Goal: Check status

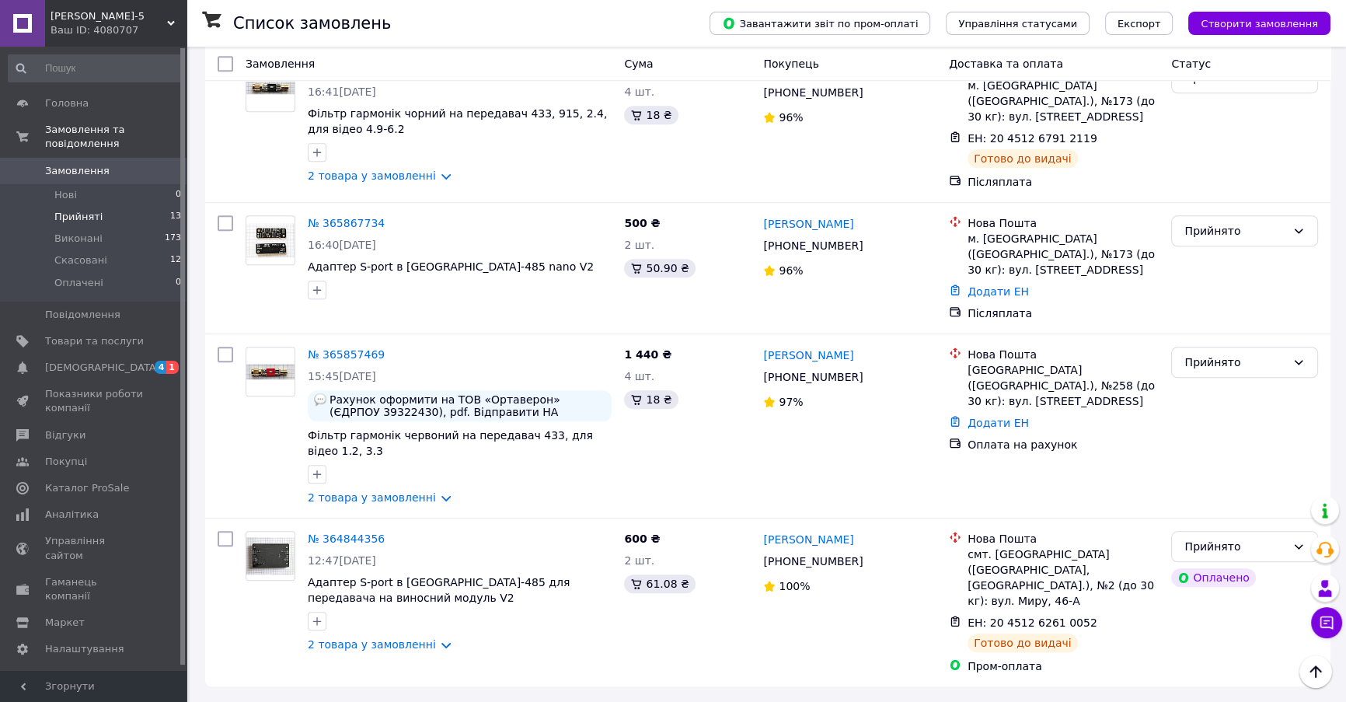
scroll to position [1756, 0]
click at [1195, 354] on div "Прийнято" at bounding box center [1235, 362] width 102 height 17
click at [1190, 365] on li "Виконано" at bounding box center [1244, 370] width 145 height 28
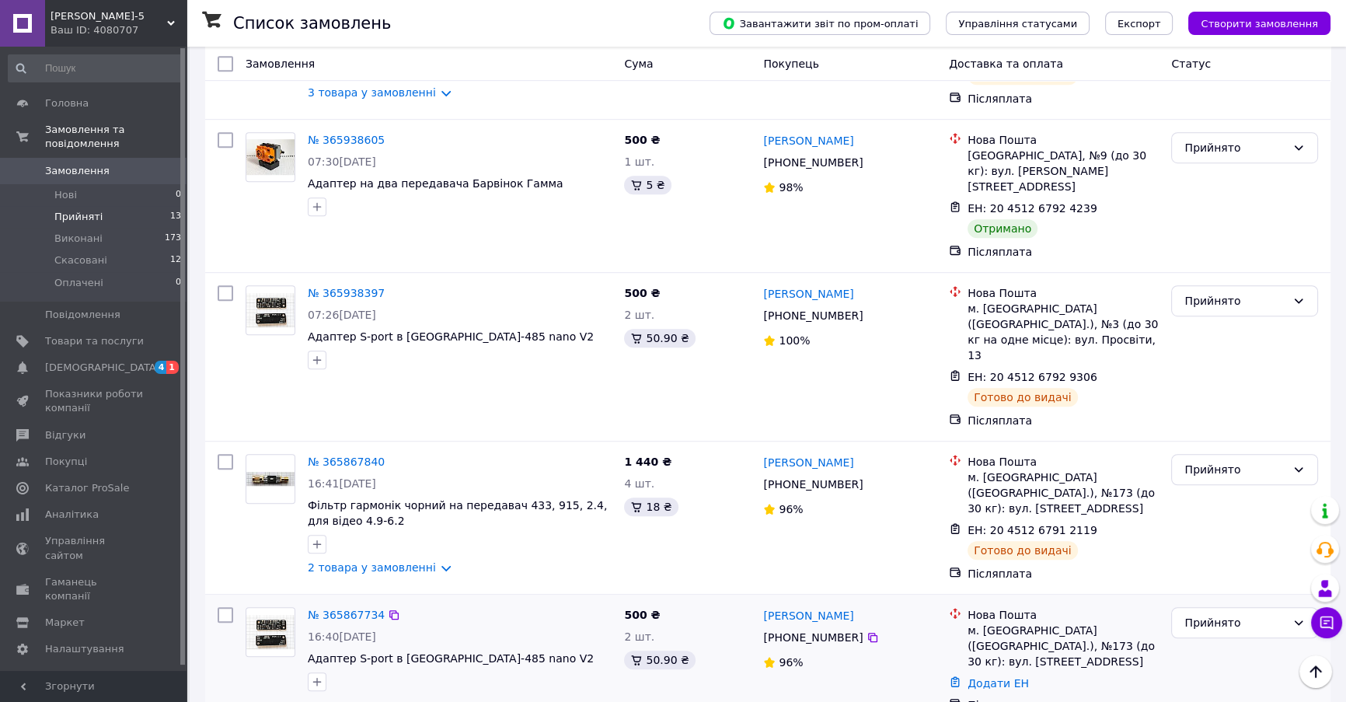
scroll to position [1105, 0]
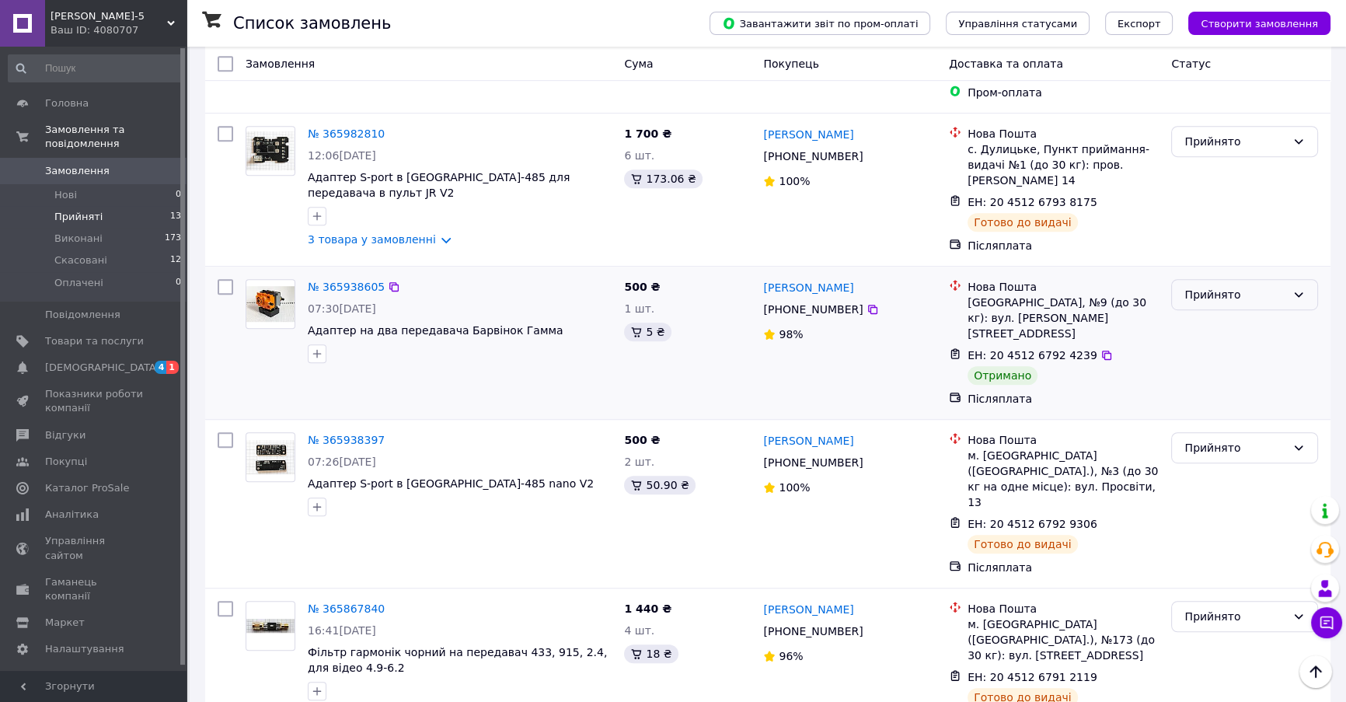
click at [1221, 303] on div "Прийнято" at bounding box center [1235, 294] width 102 height 17
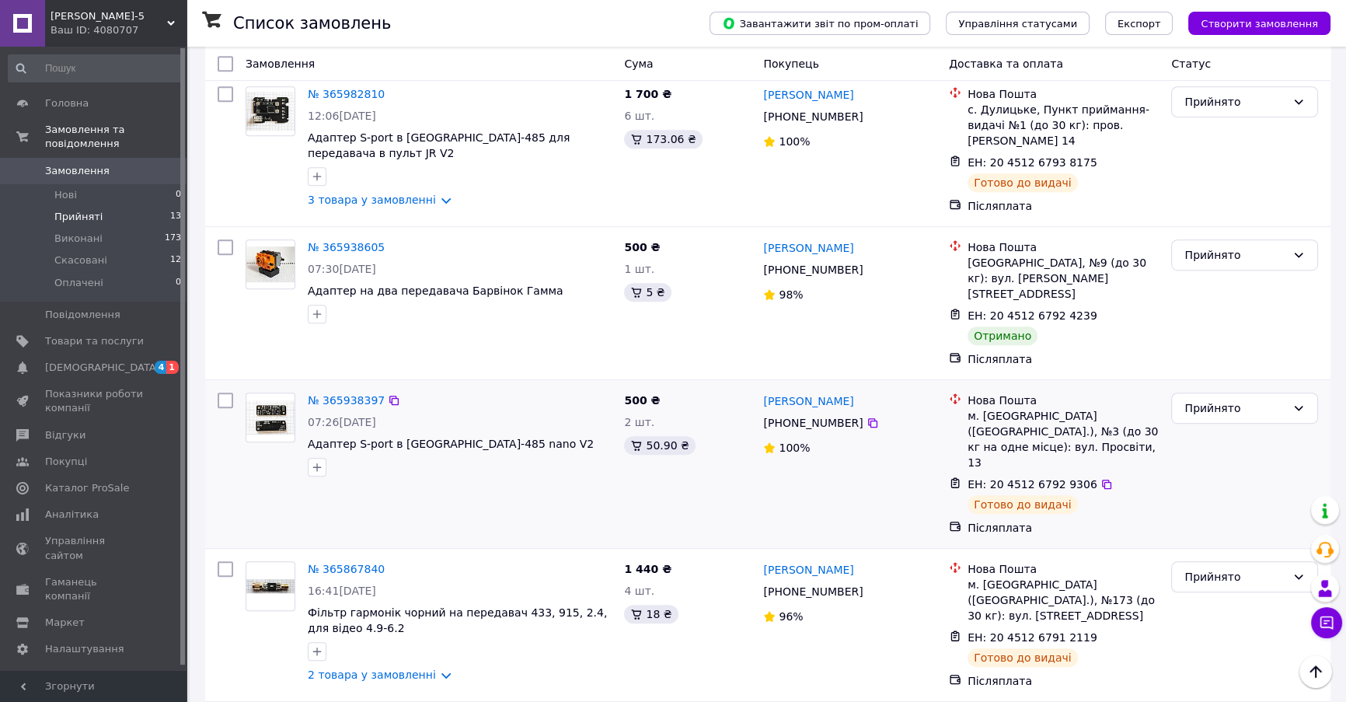
scroll to position [1111, 0]
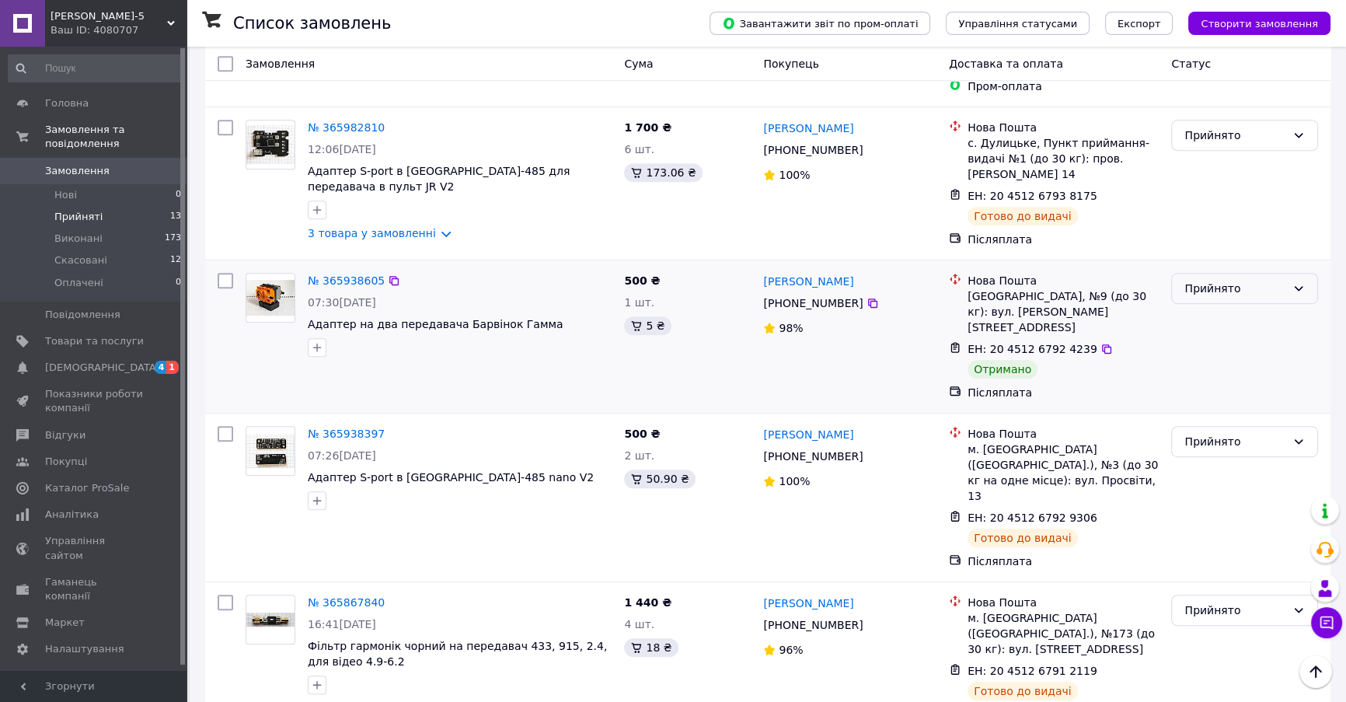
click at [1219, 297] on div "Прийнято" at bounding box center [1235, 288] width 102 height 17
click at [1205, 411] on li "Виконано" at bounding box center [1244, 418] width 145 height 28
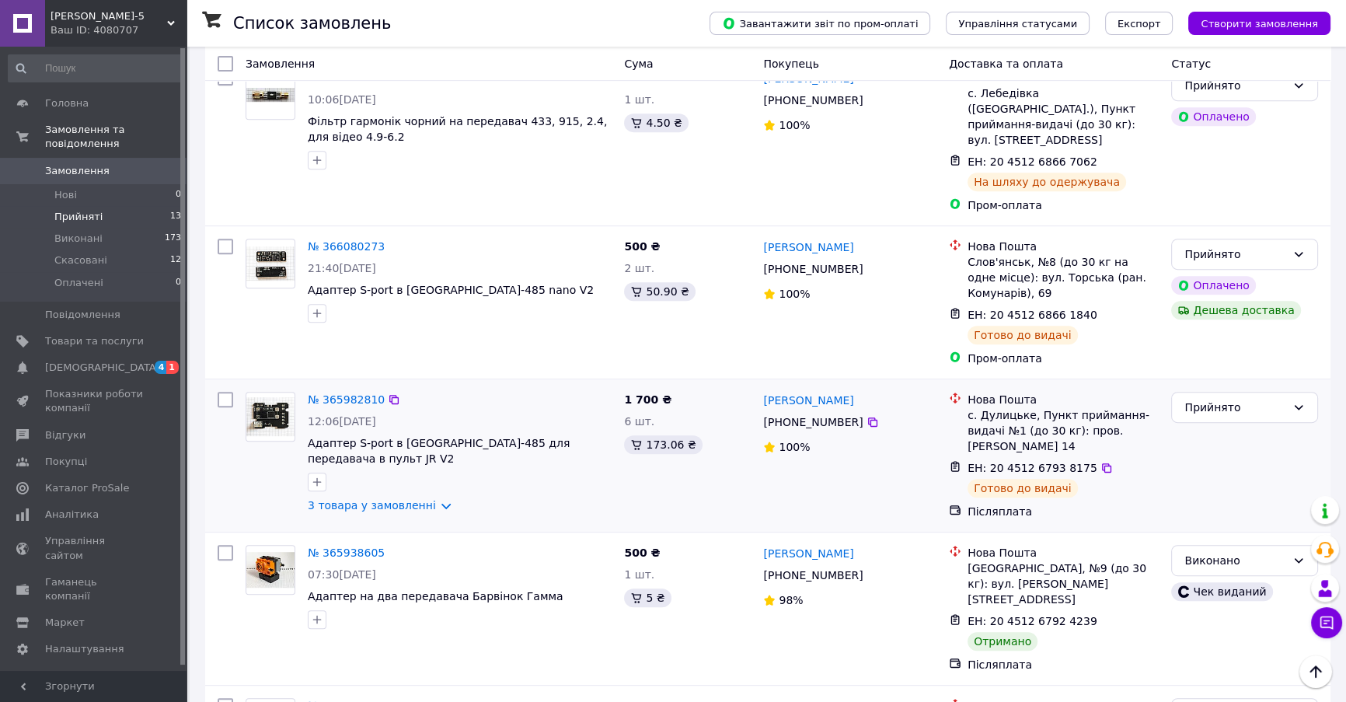
scroll to position [0, 0]
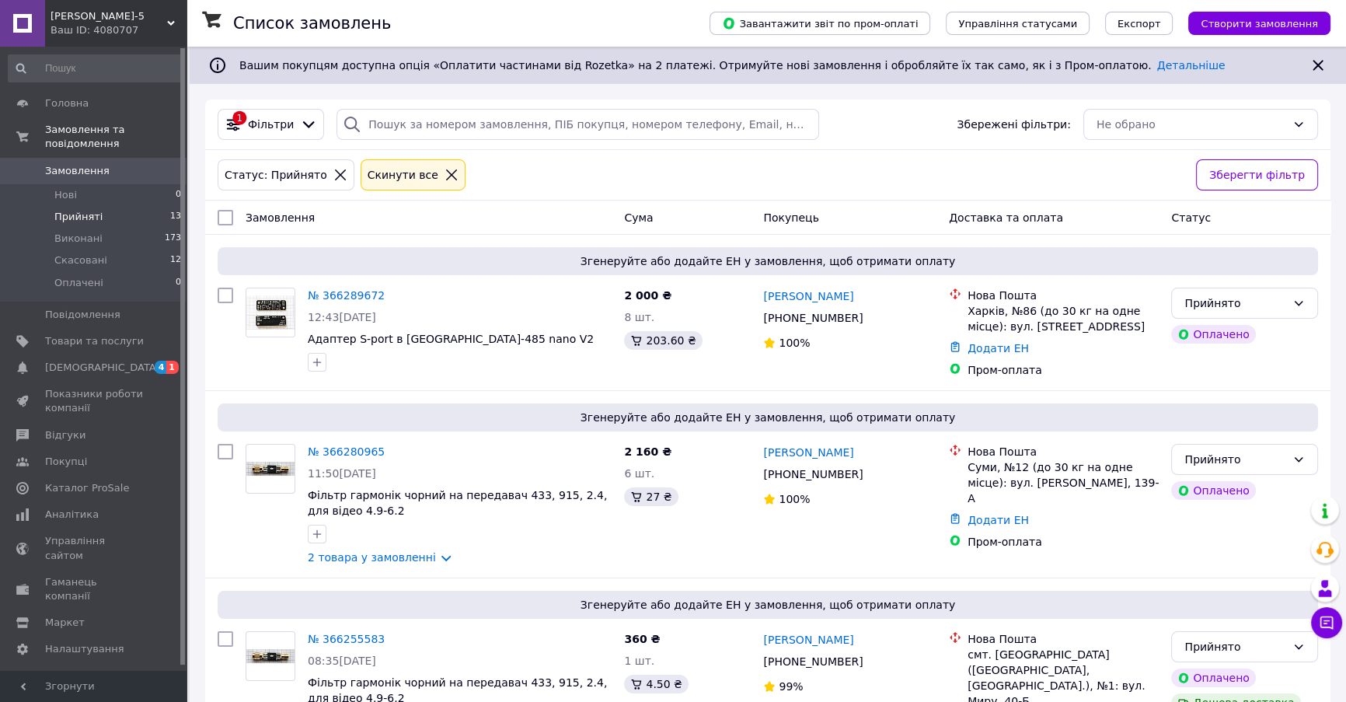
click at [75, 218] on span "Прийняті" at bounding box center [78, 217] width 48 height 14
click at [78, 236] on span "Виконані" at bounding box center [78, 239] width 48 height 14
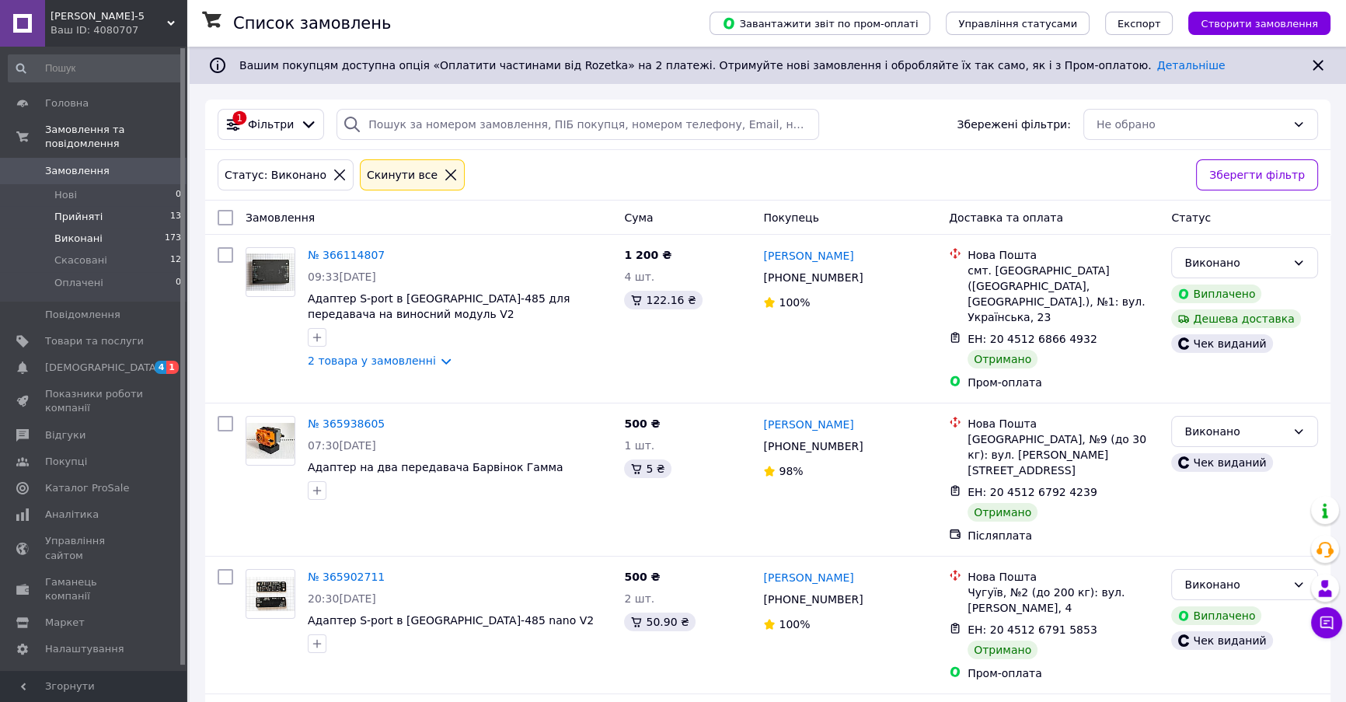
click at [107, 216] on li "Прийняті 13" at bounding box center [95, 217] width 190 height 22
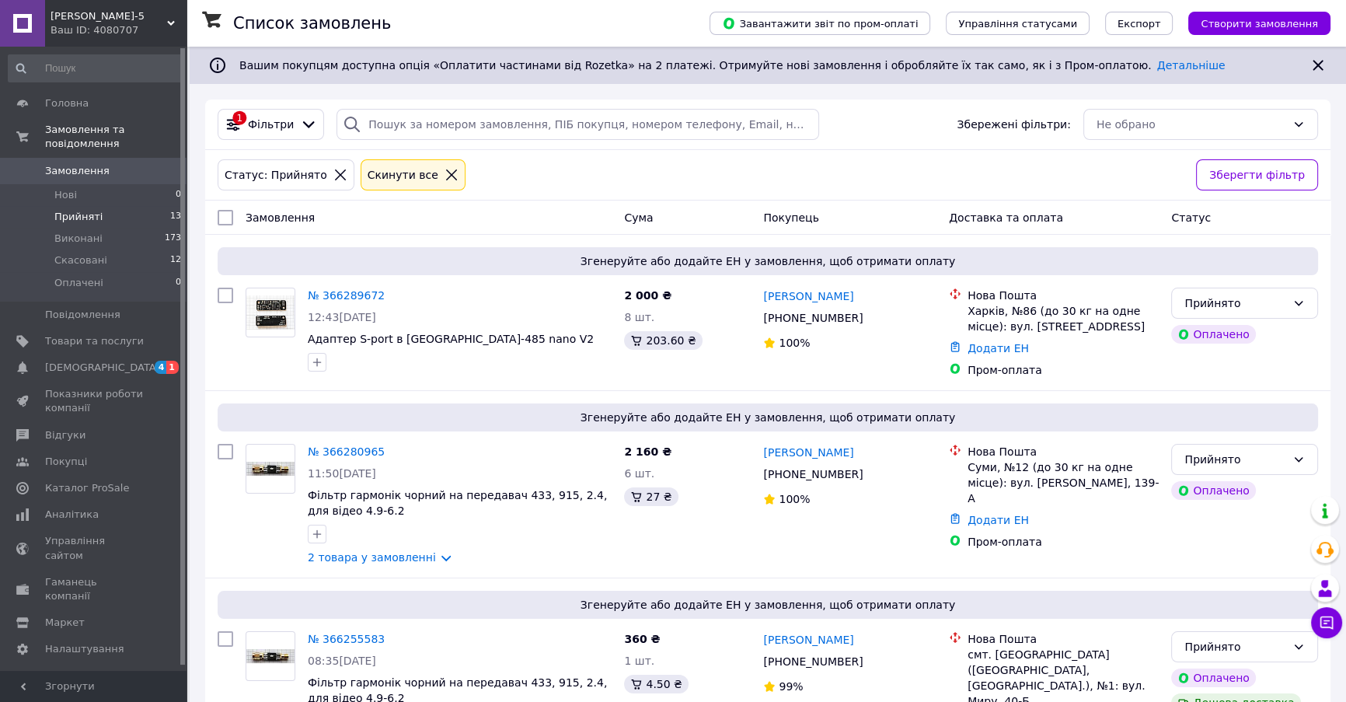
click at [623, 166] on div "Статус: Прийнято Cкинути все" at bounding box center [701, 174] width 972 height 37
click at [616, 166] on div "Статус: Прийнято Cкинути все" at bounding box center [701, 174] width 972 height 37
